Goal: Contribute content

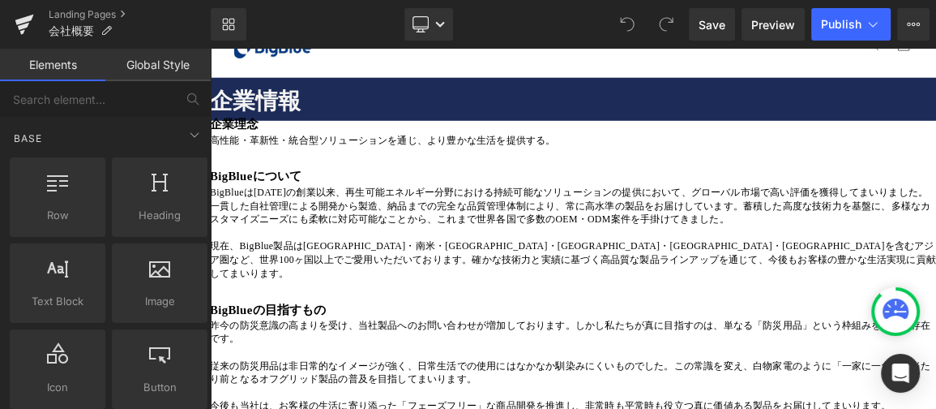
scroll to position [73, 0]
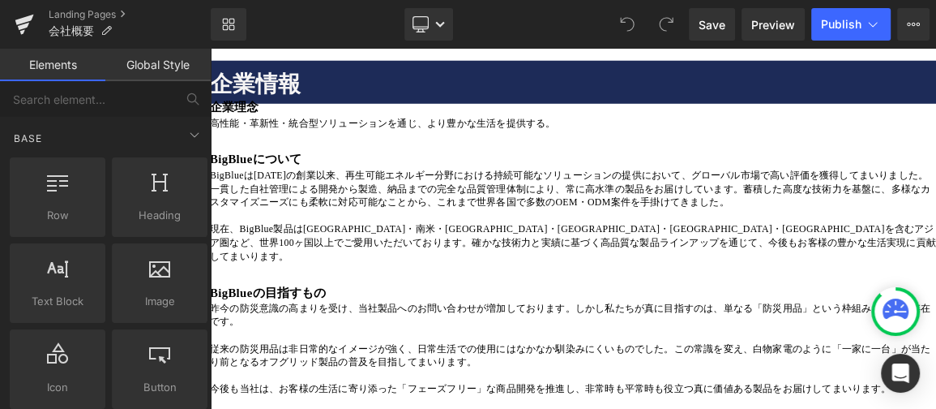
click at [935, 338] on p "現在、BigBlue製品は[GEOGRAPHIC_DATA]・南米・[GEOGRAPHIC_DATA]・[GEOGRAPHIC_DATA]・[GEOGRAPH…" at bounding box center [700, 311] width 981 height 54
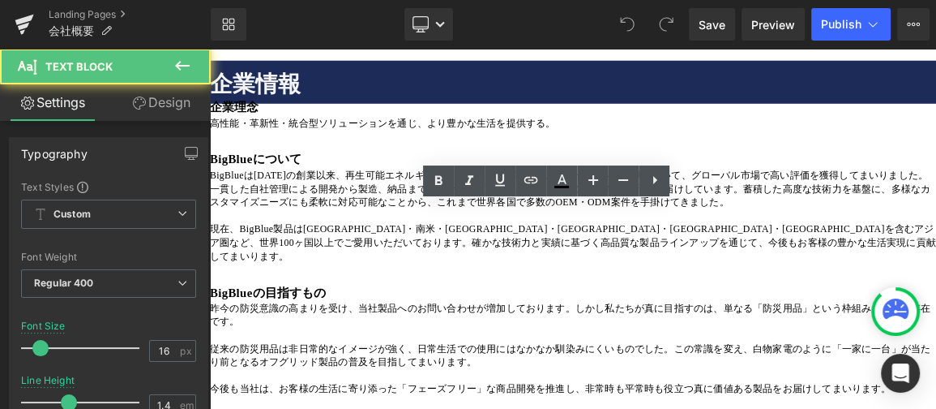
click at [935, 338] on p "現在、BigBlue製品は[GEOGRAPHIC_DATA]・南米・[GEOGRAPHIC_DATA]・[GEOGRAPHIC_DATA]・[GEOGRAPH…" at bounding box center [700, 311] width 981 height 54
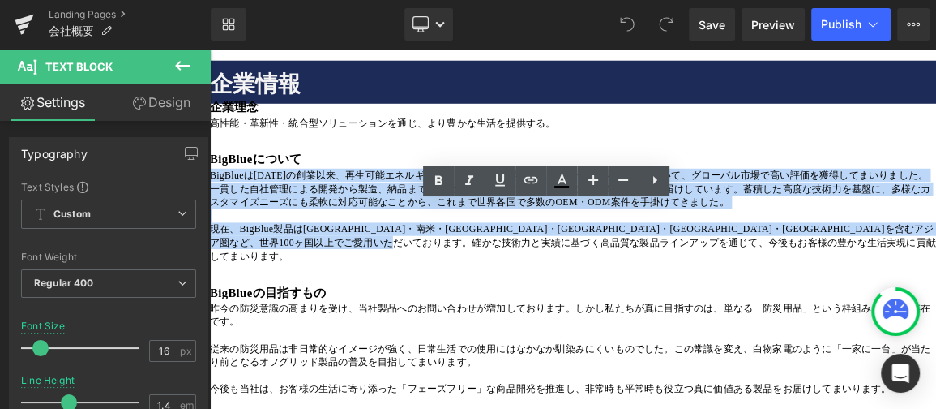
drag, startPoint x: 956, startPoint y: 360, endPoint x: 225, endPoint y: 273, distance: 735.4
click at [225, 273] on div "BigBlueは[DATE]の創業以来、再生可能エネルギー分野における持続可能なソリューションの提供において、グローバル市場で高い評価を獲得してまいりました。…" at bounding box center [700, 283] width 981 height 145
paste div
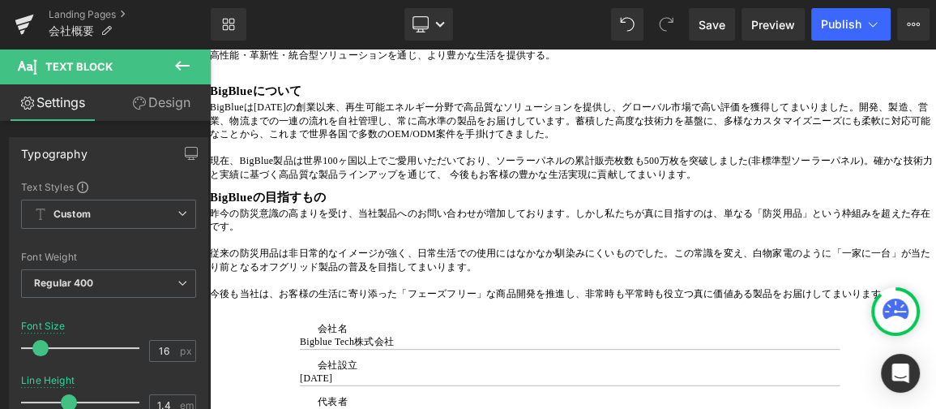
scroll to position [220, 0]
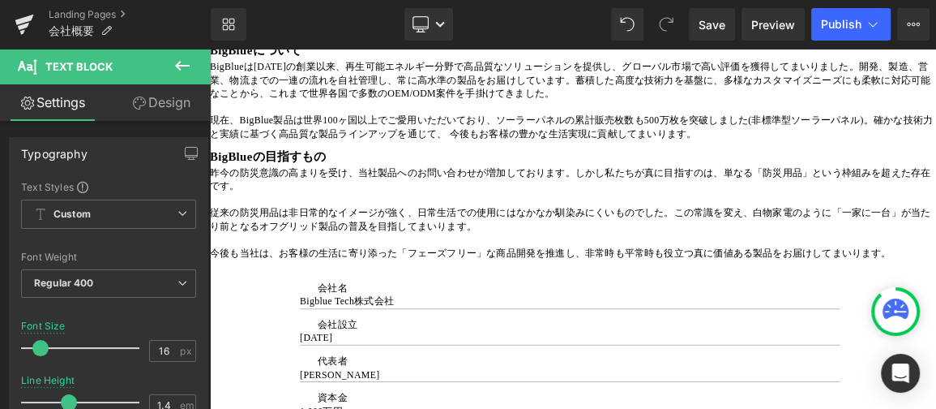
click at [910, 315] on p at bounding box center [700, 306] width 981 height 18
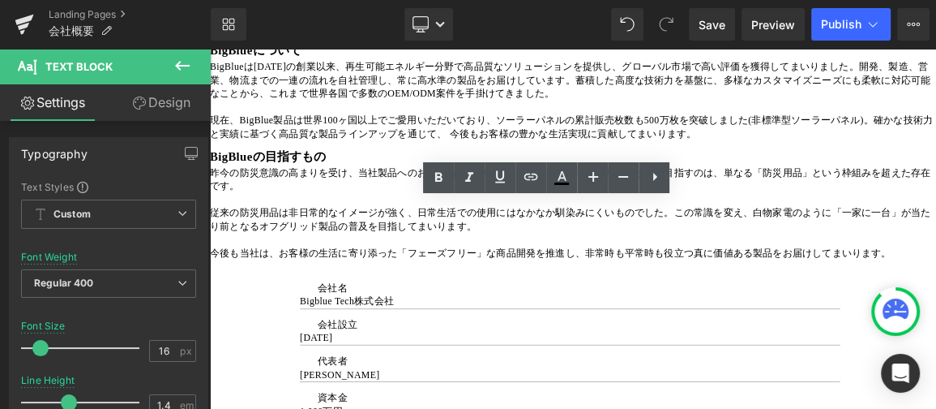
scroll to position [294, 0]
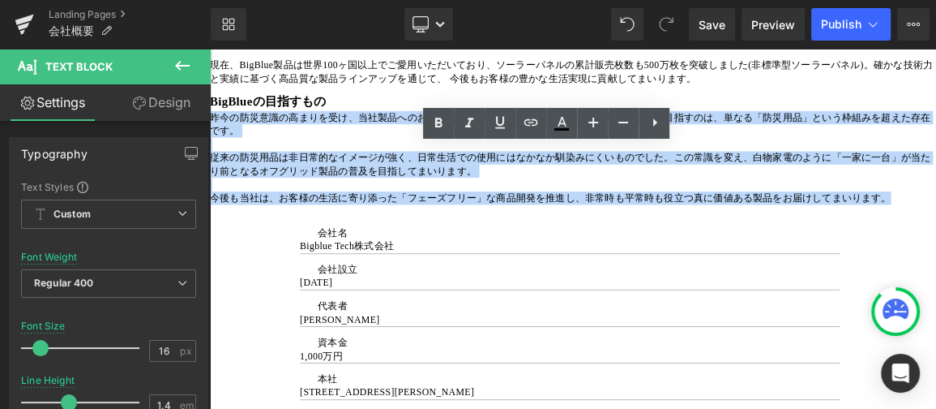
drag, startPoint x: 1140, startPoint y: 300, endPoint x: 225, endPoint y: 189, distance: 921.8
click at [225, 189] on div "昨今の防災意識の高まりを受け、当社製品へのお問い合わせが増加しております。しかし私たちが真に目指すのは、単なる「防災用品」という枠組みを超えた存在です。 従来…" at bounding box center [700, 196] width 981 height 127
paste div
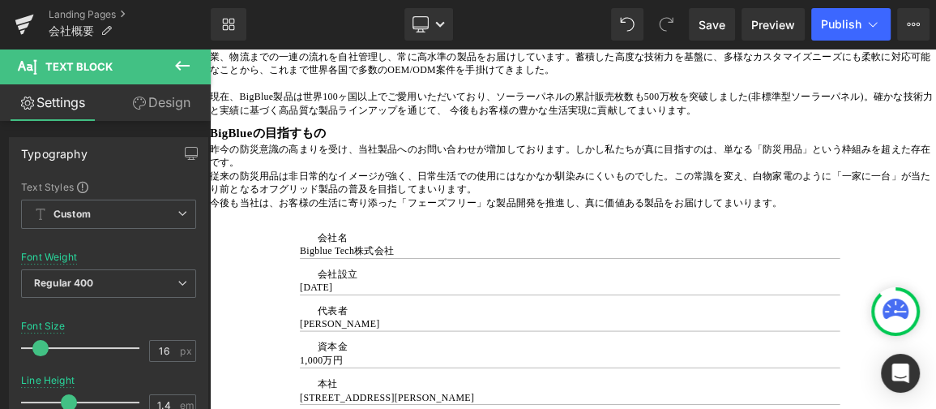
scroll to position [220, 0]
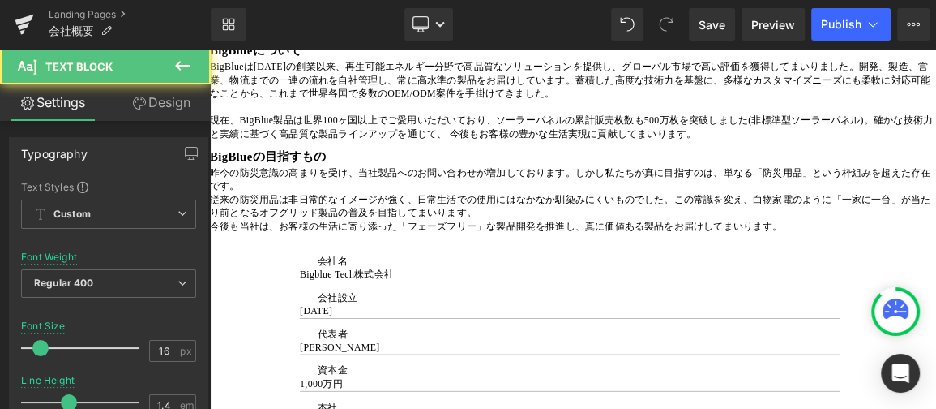
click at [319, 243] on p "昨今の防災意識の高まりを受け、当社製品へのお問い合わせが増加しております。しかし私たちが真に目指すのは、単なる「防災用品」という枠組みを超えた存在です。" at bounding box center [700, 225] width 981 height 36
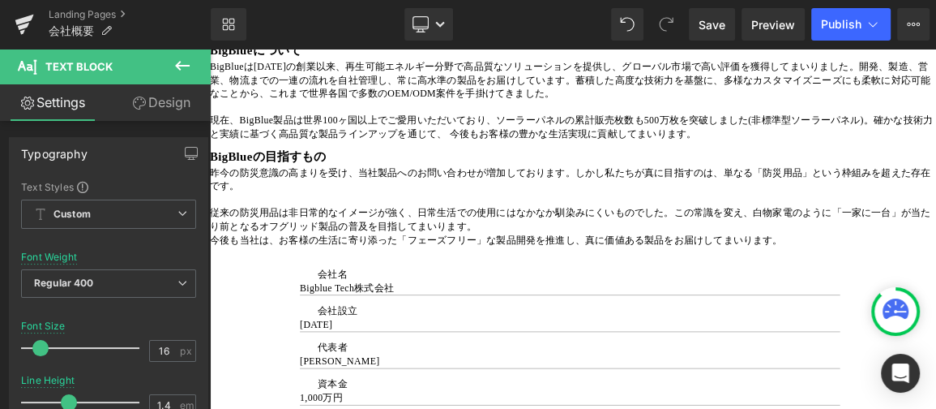
click at [671, 297] on p "従来の防災用品は非日常的なイメージが強く、日常生活での使用にはなかなか馴染みにくいものでした。この常識を変え、白物家電のように「一家に一台」が当たり前となるオ…" at bounding box center [700, 279] width 981 height 36
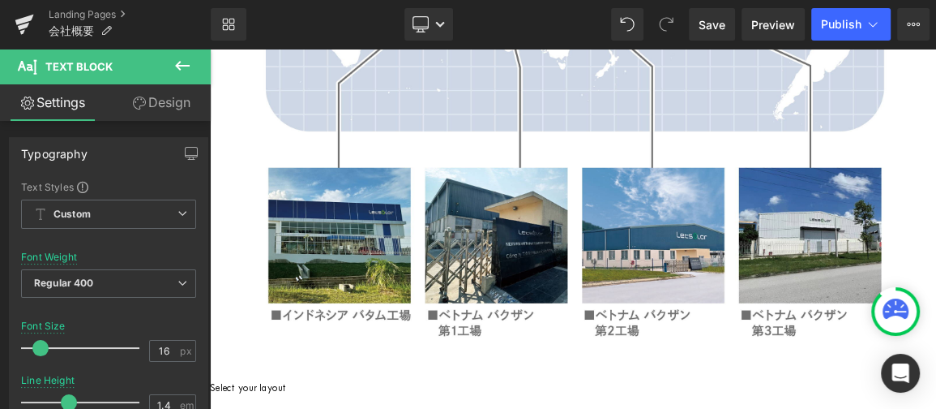
scroll to position [2137, 0]
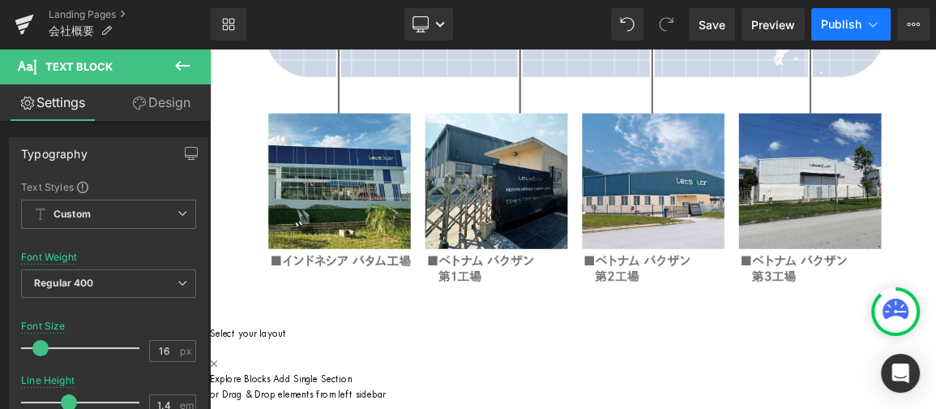
click at [844, 24] on span "Publish" at bounding box center [841, 24] width 41 height 13
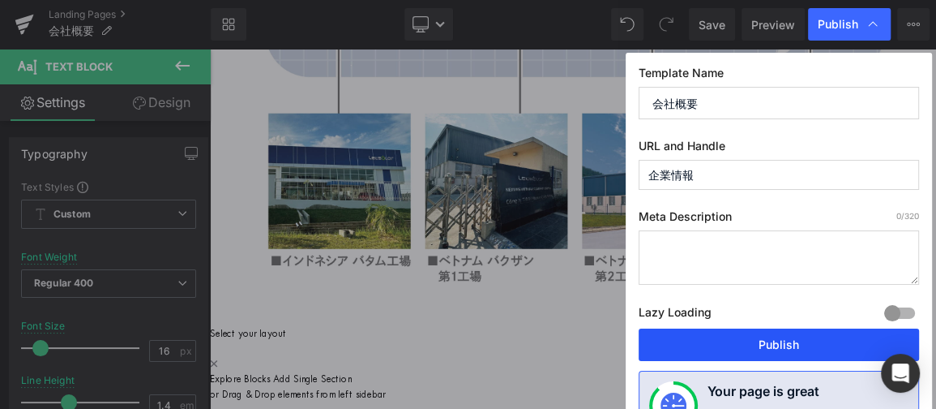
click at [789, 338] on button "Publish" at bounding box center [779, 344] width 280 height 32
